Goal: Find specific page/section: Find specific page/section

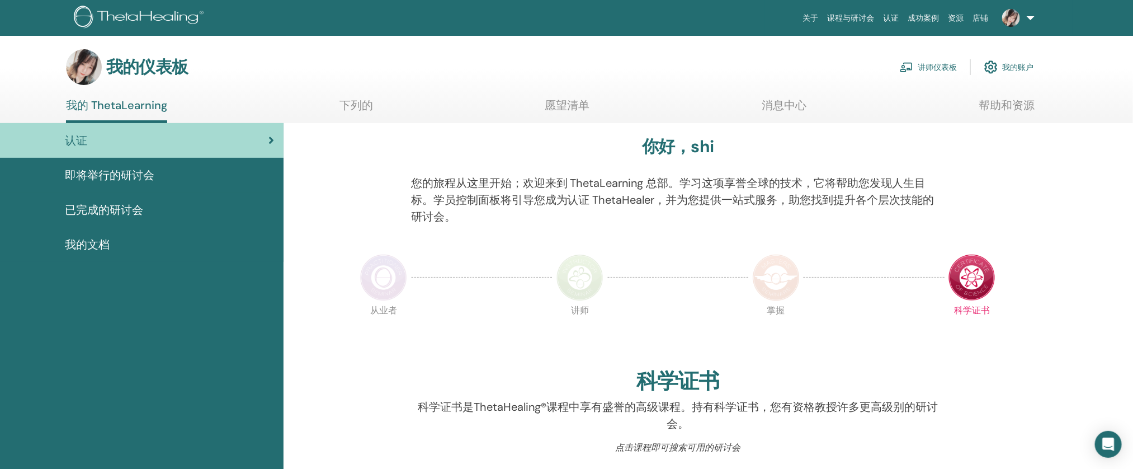
click at [321, 112] on ul "我的 ThetaLearning 下列的 愿望清单 消息中心 帮助和资源" at bounding box center [550, 110] width 968 height 25
click at [343, 107] on font "下列的" at bounding box center [356, 105] width 34 height 15
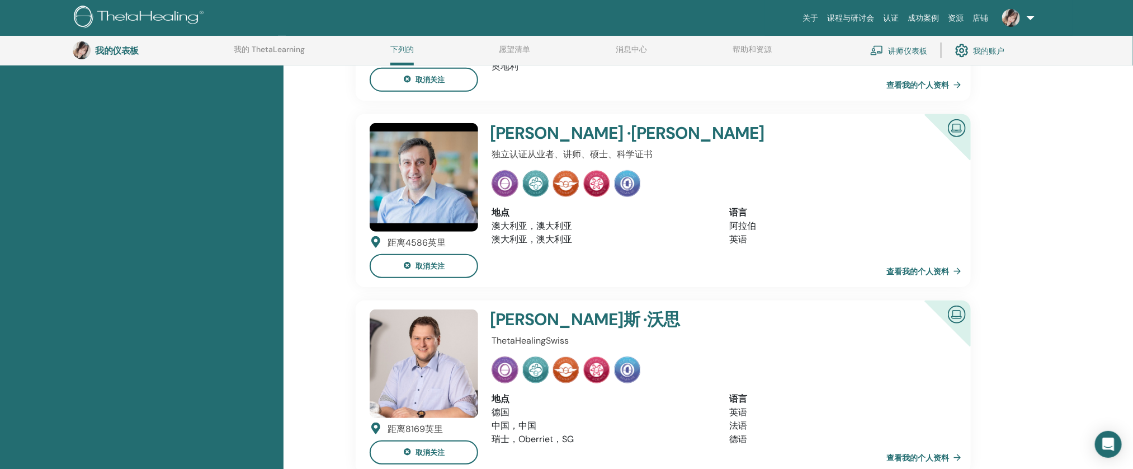
scroll to position [264, 0]
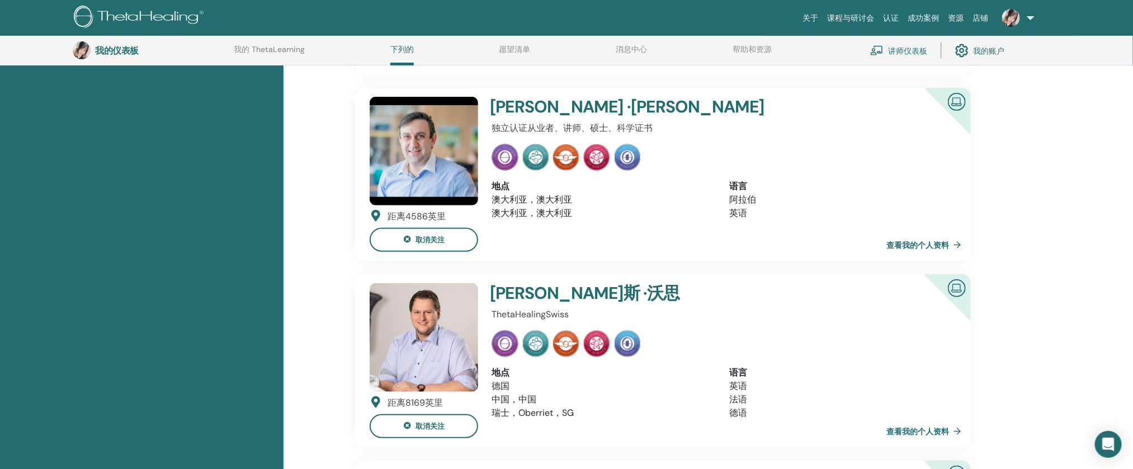
click at [928, 430] on font "查看我的个人资料" at bounding box center [917, 431] width 63 height 10
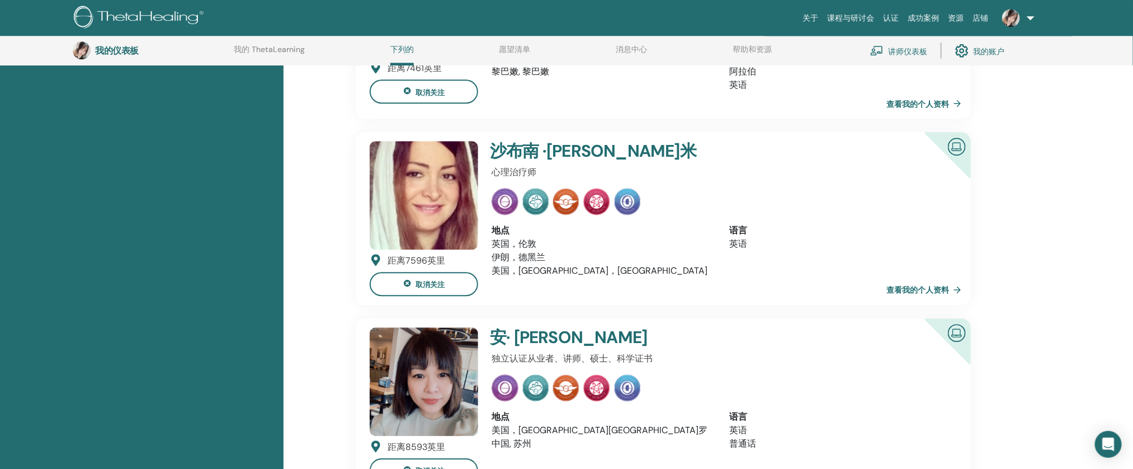
scroll to position [1699, 0]
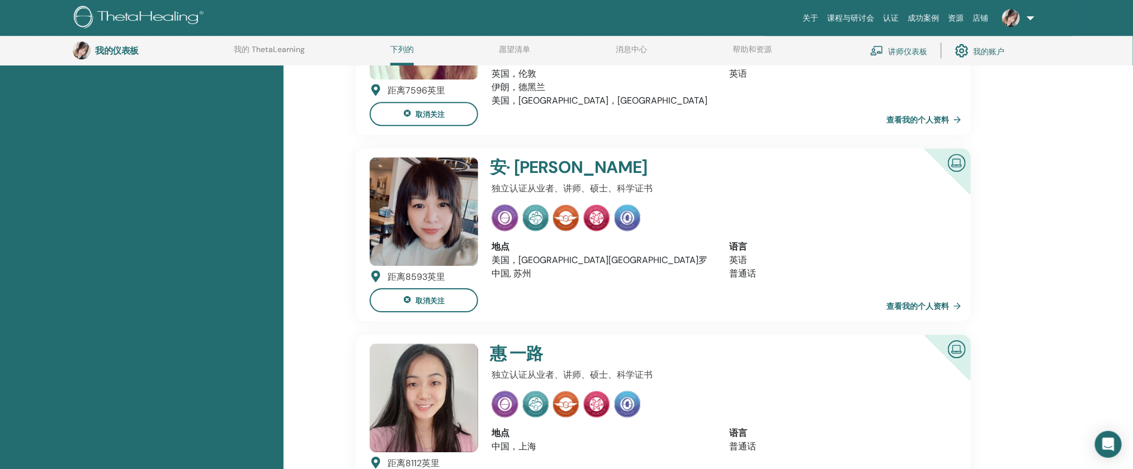
click at [931, 294] on link "查看我的个人资料" at bounding box center [925, 305] width 79 height 22
